Goal: Register for event/course

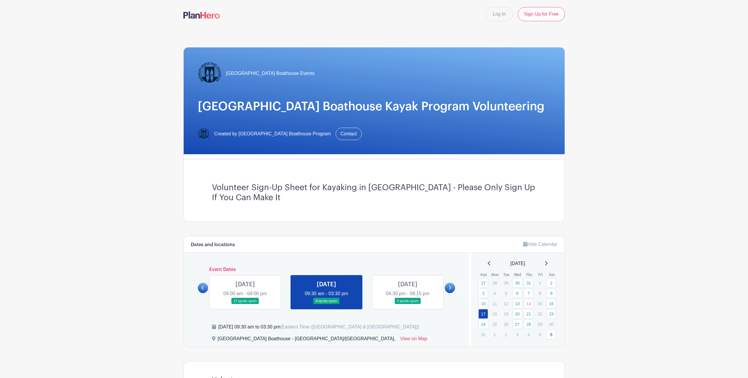
click at [245, 304] on link at bounding box center [245, 304] width 0 height 0
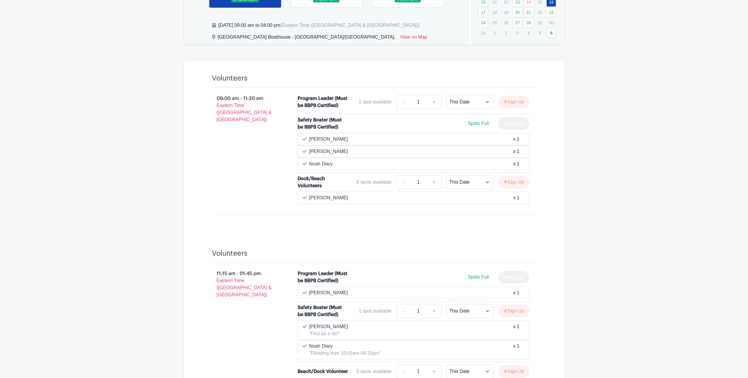
scroll to position [118, 0]
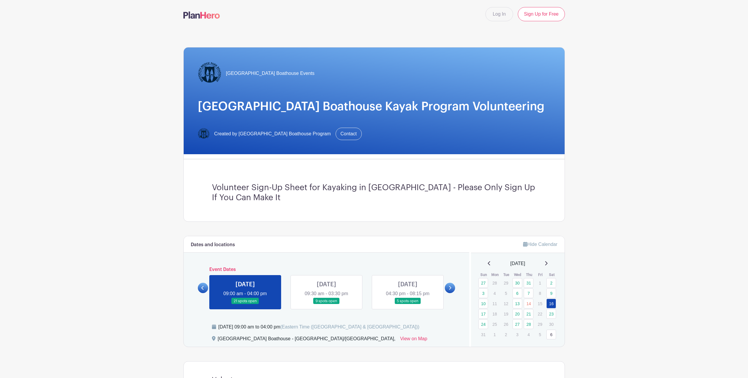
click at [327, 304] on link at bounding box center [327, 304] width 0 height 0
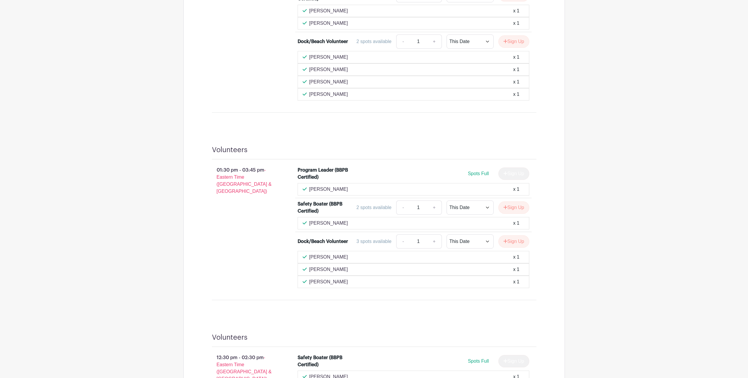
scroll to position [258, 0]
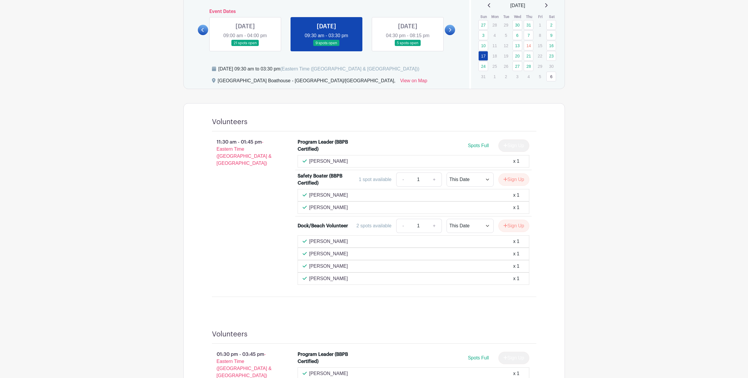
click at [260, 16] on div "SAT Aug 16, 2025 09:00 am - 04:00 pm 21 spots open SUN Aug 17, 2025 09:30 am - …" at bounding box center [327, 31] width 244 height 39
click at [245, 46] on link at bounding box center [245, 46] width 0 height 0
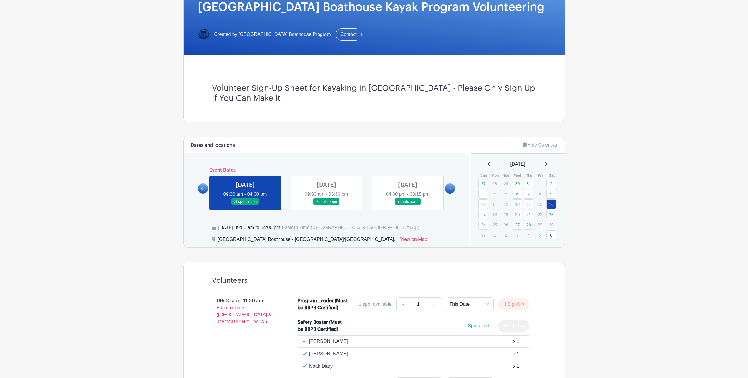
scroll to position [37, 0]
